Goal: Task Accomplishment & Management: Complete application form

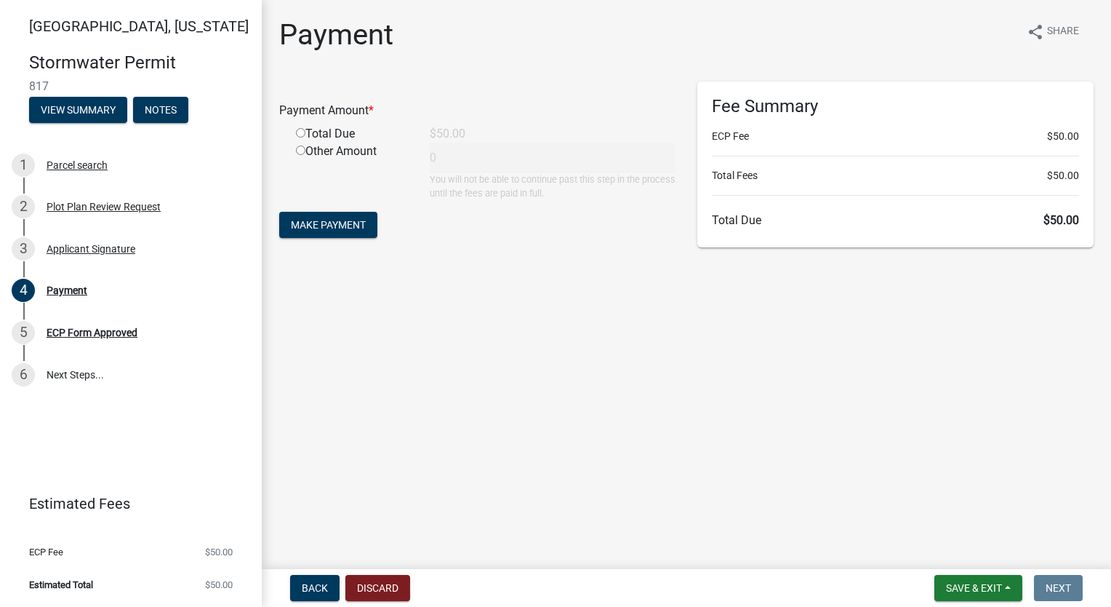
click at [300, 135] on input "radio" at bounding box center [300, 132] width 9 height 9
radio input "true"
type input "50"
click at [317, 219] on span "Make Payment" at bounding box center [328, 225] width 75 height 12
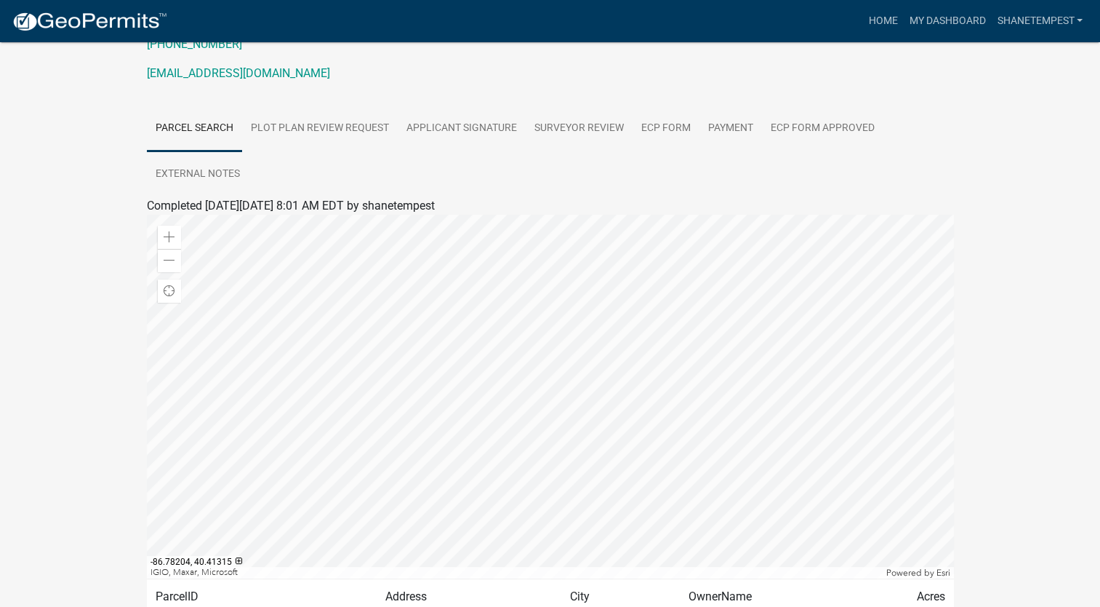
scroll to position [327, 0]
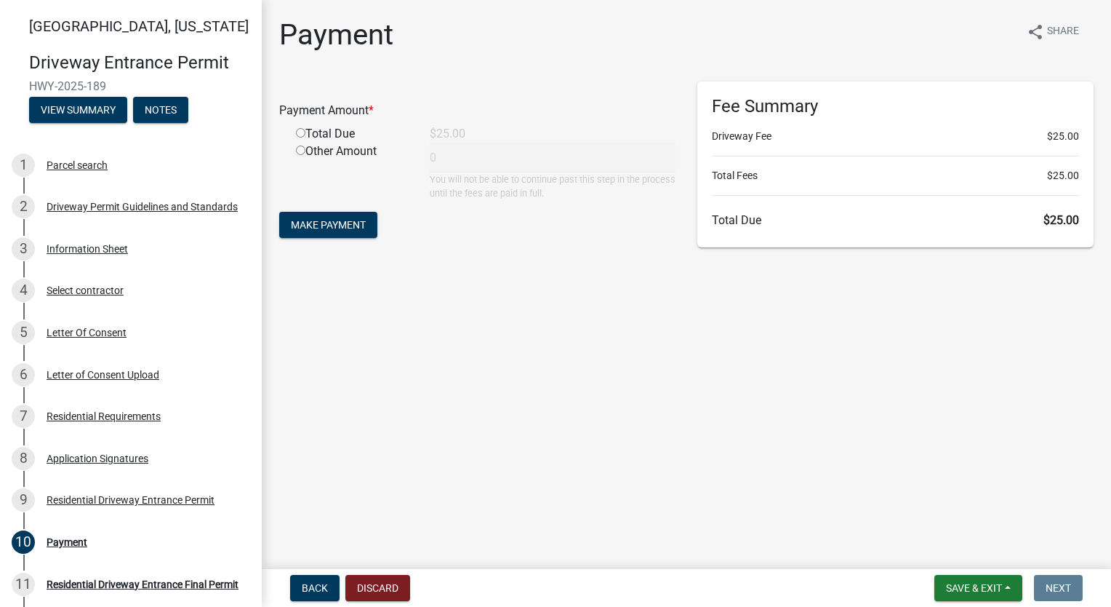
click at [300, 129] on input "radio" at bounding box center [300, 132] width 9 height 9
radio input "true"
type input "25"
click at [324, 223] on span "Make Payment" at bounding box center [328, 225] width 75 height 12
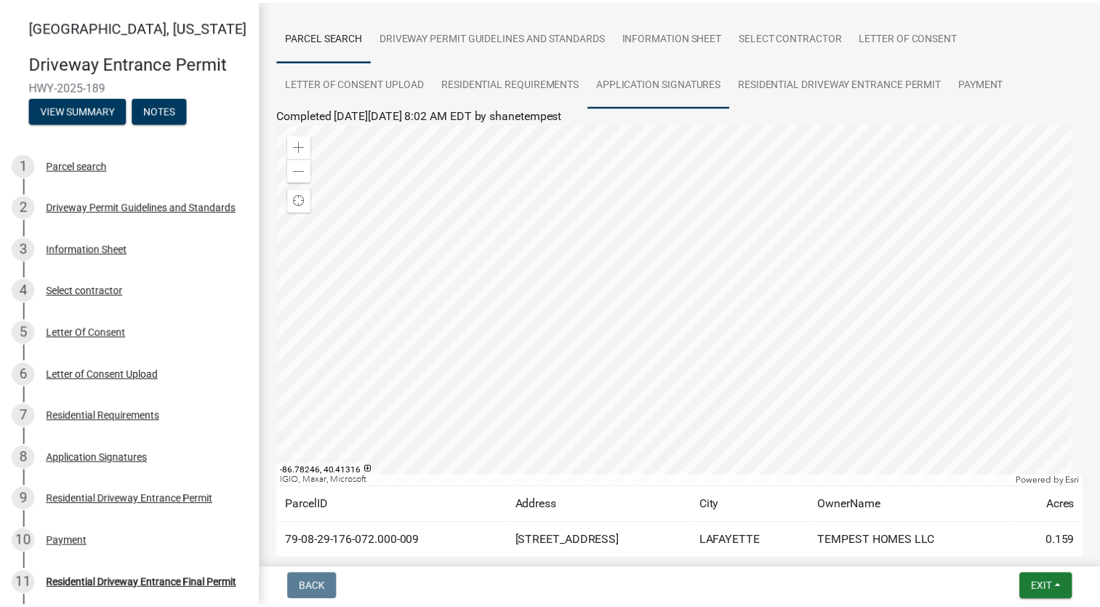
scroll to position [177, 0]
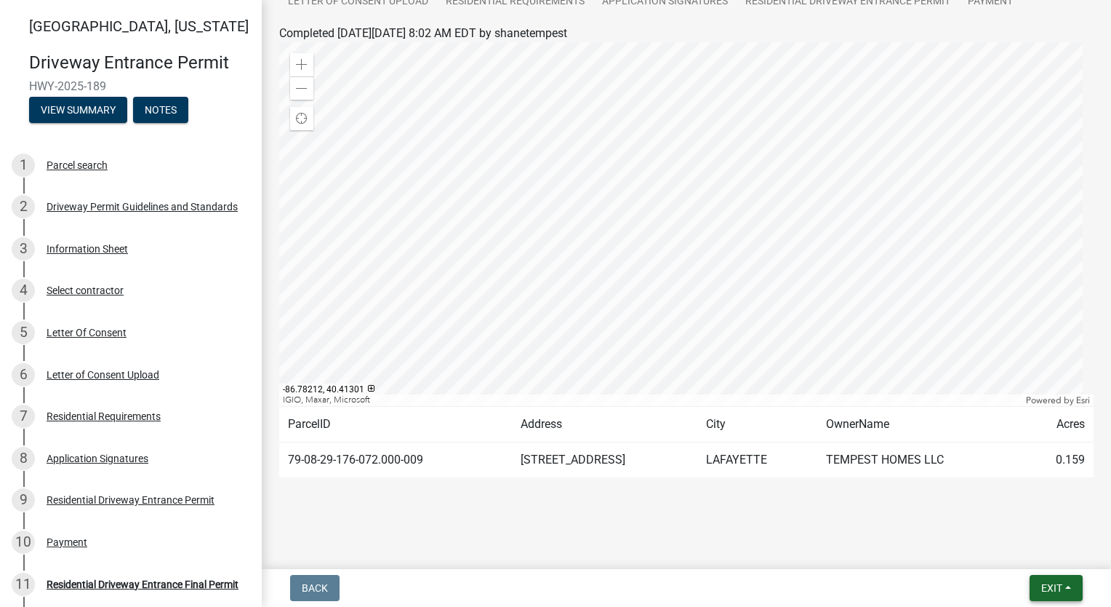
click at [1047, 586] on span "Exit" at bounding box center [1052, 588] width 21 height 12
click at [1047, 551] on button "Save & Exit" at bounding box center [1025, 549] width 116 height 35
